Goal: Check status: Check status

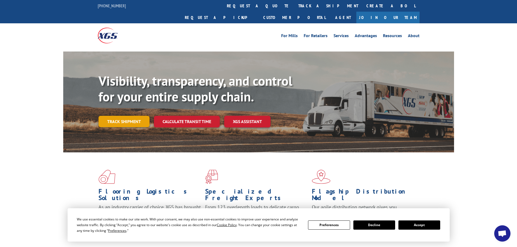
click at [131, 116] on link "Track shipment" at bounding box center [123, 121] width 51 height 11
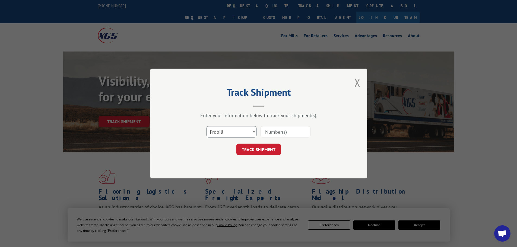
click at [227, 130] on select "Select category... Probill BOL PO" at bounding box center [231, 131] width 50 height 11
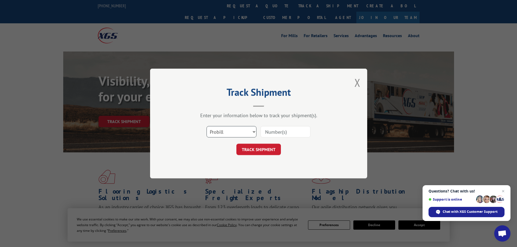
select select "bol"
click at [206, 126] on select "Select category... Probill BOL PO" at bounding box center [231, 131] width 50 height 11
click at [283, 127] on input at bounding box center [285, 131] width 50 height 11
paste input "6008894"
type input "6008894"
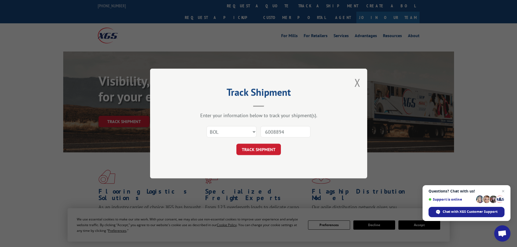
click at [269, 149] on button "TRACK SHIPMENT" at bounding box center [258, 149] width 44 height 11
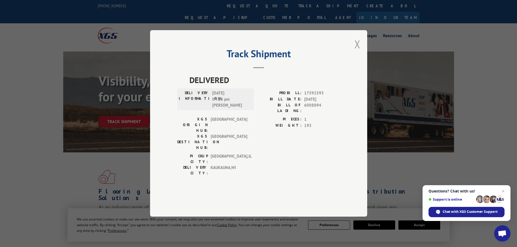
click at [357, 51] on button "Close modal" at bounding box center [357, 44] width 6 height 14
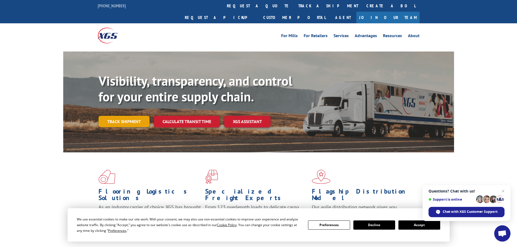
click at [128, 116] on link "Track shipment" at bounding box center [123, 121] width 51 height 11
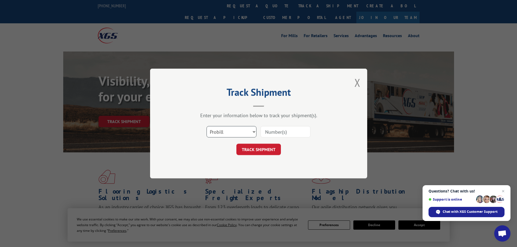
drag, startPoint x: 219, startPoint y: 129, endPoint x: 219, endPoint y: 136, distance: 7.3
click at [219, 129] on select "Select category... Probill BOL PO" at bounding box center [231, 131] width 50 height 11
select select "bol"
click at [206, 126] on select "Select category... Probill BOL PO" at bounding box center [231, 131] width 50 height 11
click at [273, 133] on input at bounding box center [285, 131] width 50 height 11
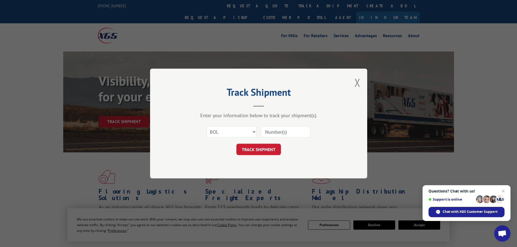
paste input "5218190"
type input "5218190"
click at [266, 150] on button "TRACK SHIPMENT" at bounding box center [258, 149] width 44 height 11
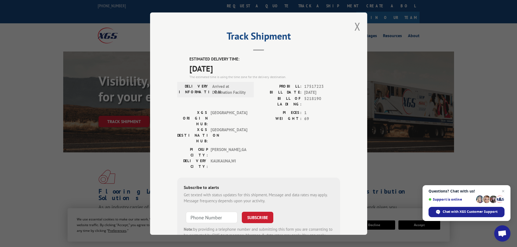
drag, startPoint x: 187, startPoint y: 58, endPoint x: 235, endPoint y: 67, distance: 48.6
click at [238, 66] on div "ESTIMATED DELIVERY TIME: [DATE] The estimated time is using the time zone for t…" at bounding box center [264, 67] width 151 height 23
copy div "ESTIMATED DELIVERY TIME: [DATE]"
